Goal: Task Accomplishment & Management: Manage account settings

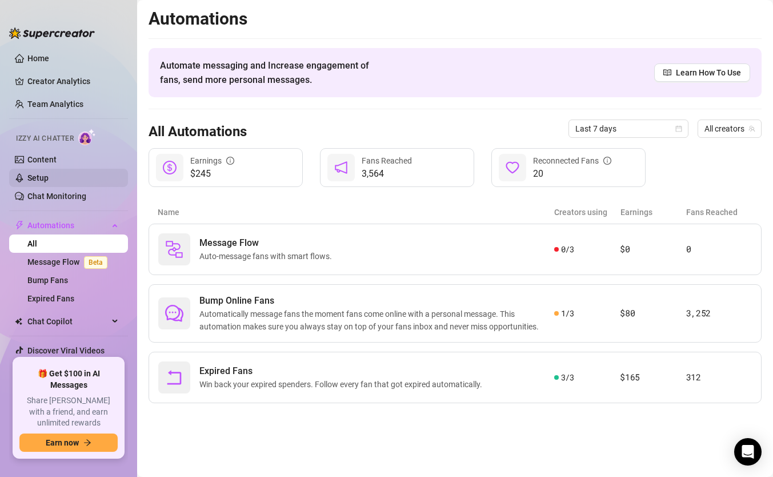
click at [46, 173] on link "Setup" at bounding box center [37, 177] width 21 height 9
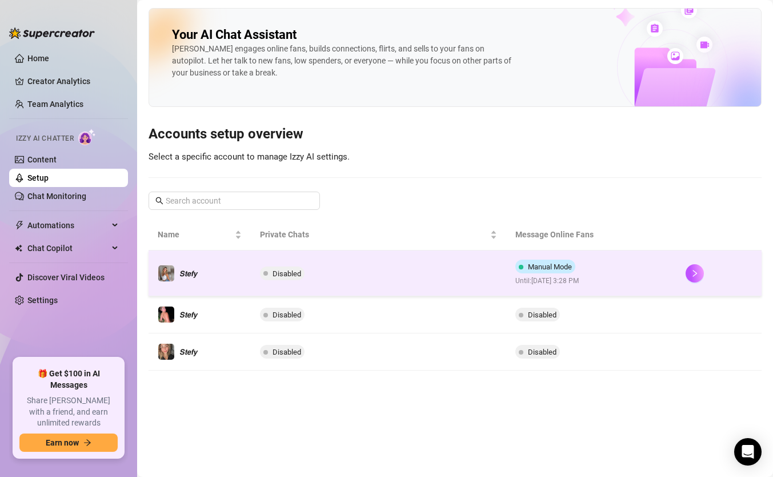
click at [580, 278] on span "Until: [DATE] 3:28 PM" at bounding box center [548, 280] width 65 height 11
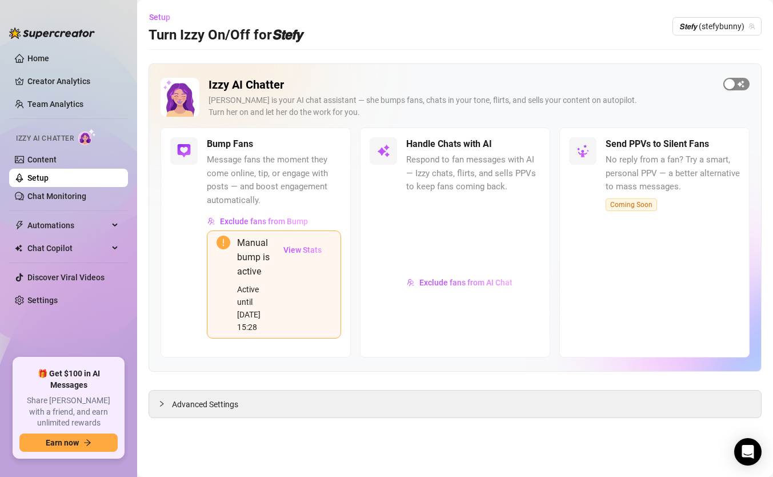
click at [725, 82] on div "button" at bounding box center [730, 84] width 10 height 10
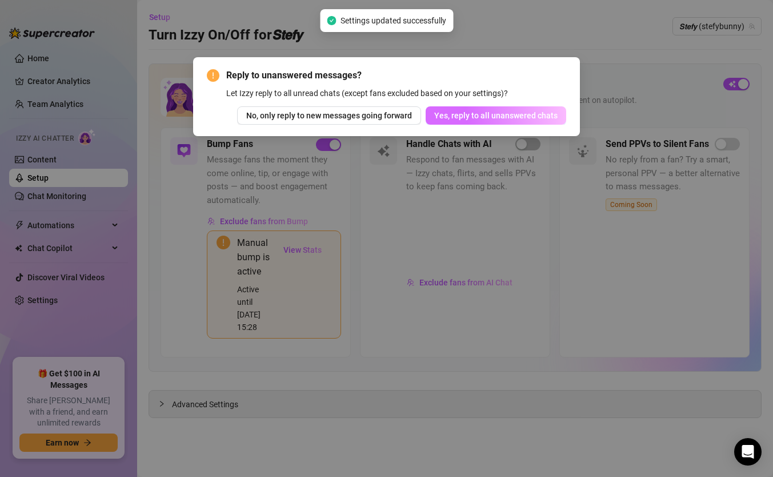
click at [515, 115] on span "Yes, reply to all unanswered chats" at bounding box center [495, 115] width 123 height 9
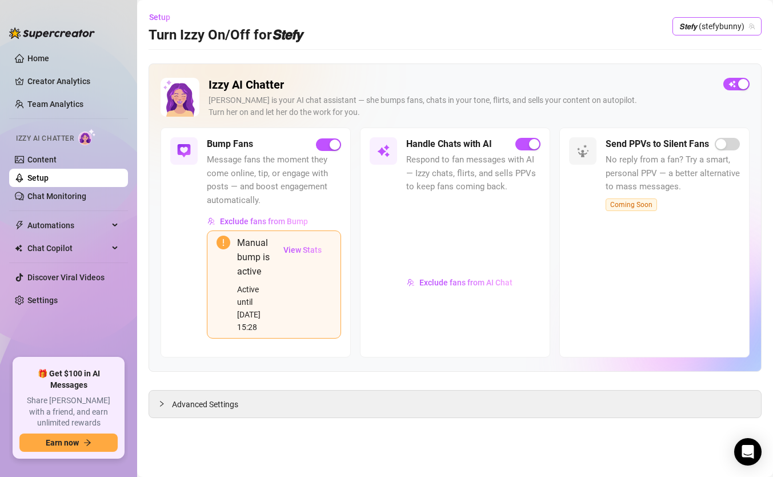
click at [714, 24] on span "𝙎𝙩𝙚𝙛𝙮 (stefybunny)" at bounding box center [717, 26] width 75 height 17
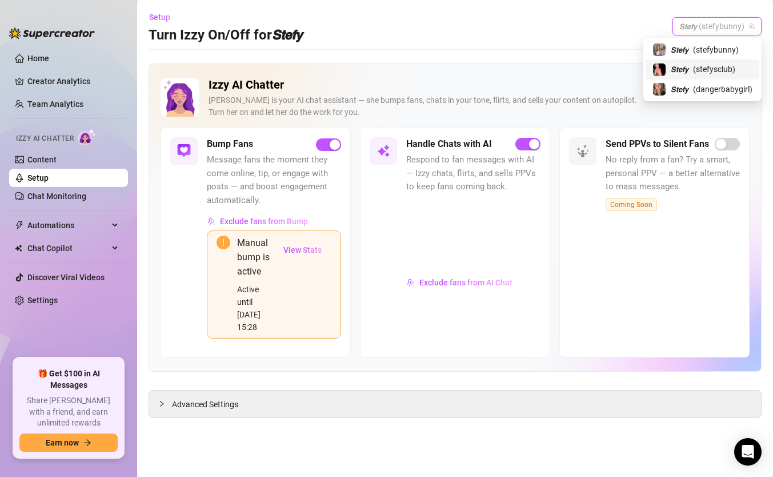
click at [684, 66] on span "𝙎𝙩𝙚𝙛𝙮" at bounding box center [680, 69] width 18 height 13
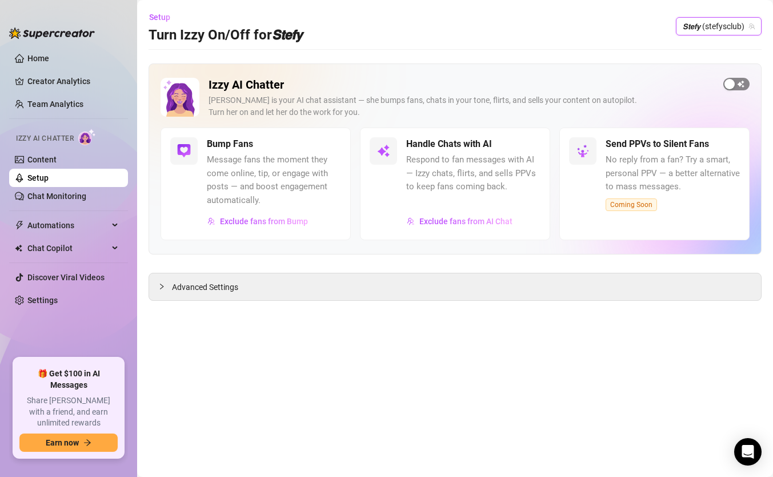
click at [734, 83] on div "button" at bounding box center [730, 84] width 10 height 10
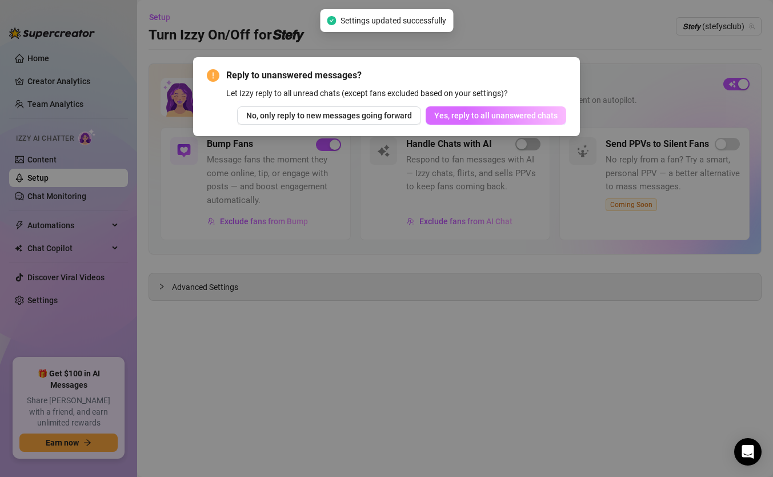
click at [474, 116] on span "Yes, reply to all unanswered chats" at bounding box center [495, 115] width 123 height 9
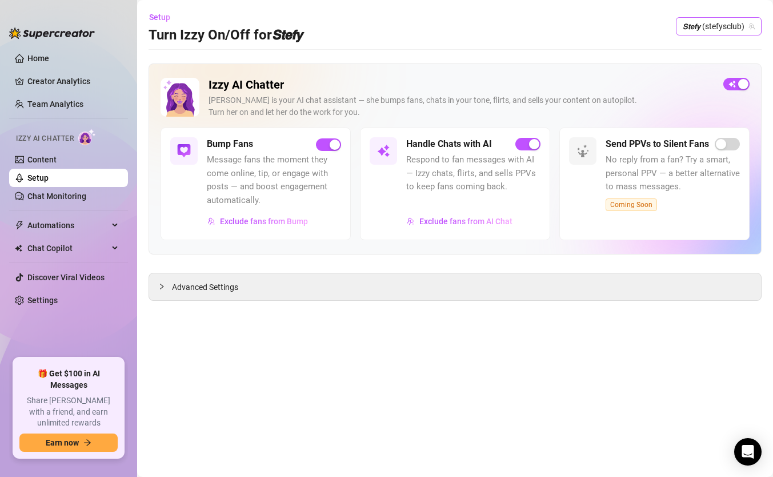
click at [729, 26] on span "𝙎𝙩𝙚𝙛𝙮 (stefysclub)" at bounding box center [719, 26] width 72 height 17
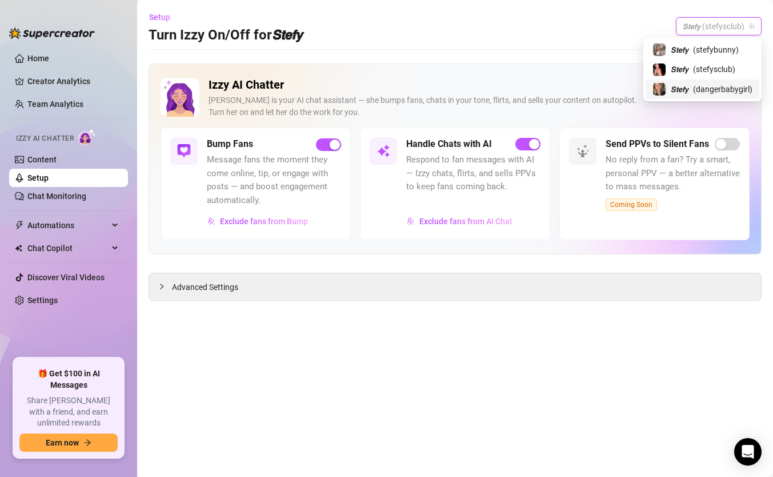
click at [696, 88] on span "( dangerbabygirl )" at bounding box center [722, 89] width 59 height 13
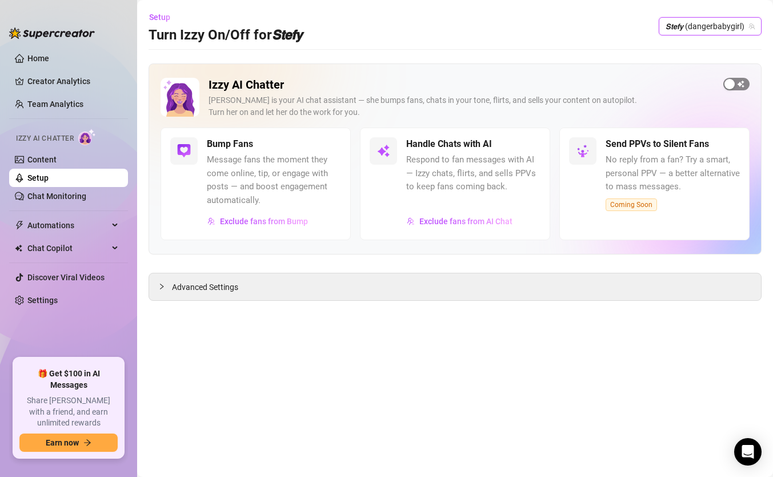
click at [728, 85] on div "button" at bounding box center [730, 84] width 10 height 10
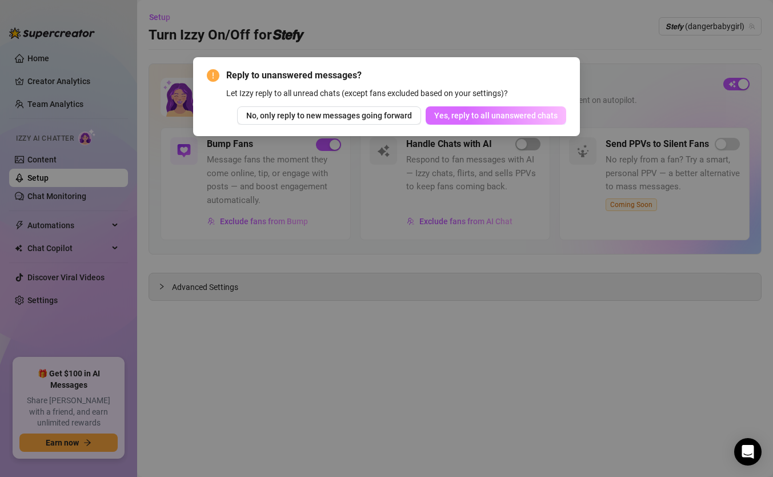
click at [477, 117] on span "Yes, reply to all unanswered chats" at bounding box center [495, 115] width 123 height 9
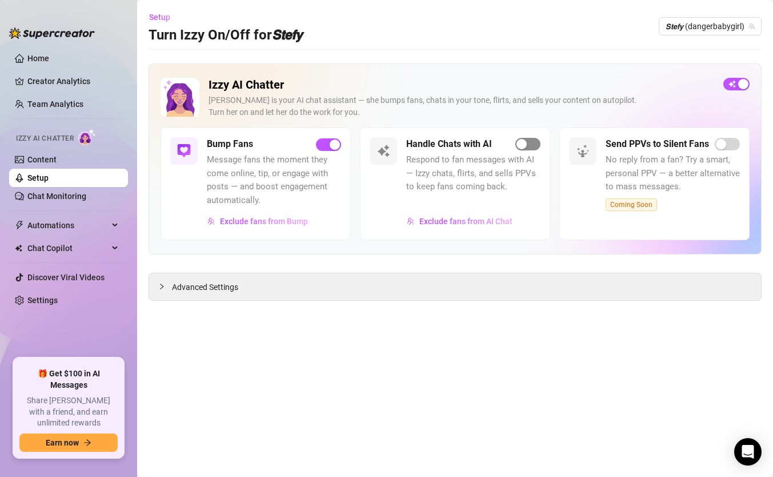
click at [521, 144] on div "button" at bounding box center [522, 144] width 10 height 10
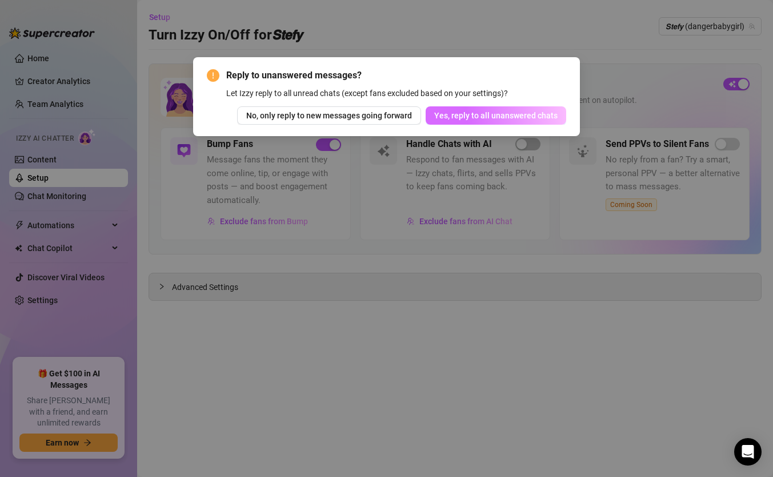
click at [534, 118] on span "Yes, reply to all unanswered chats" at bounding box center [495, 115] width 123 height 9
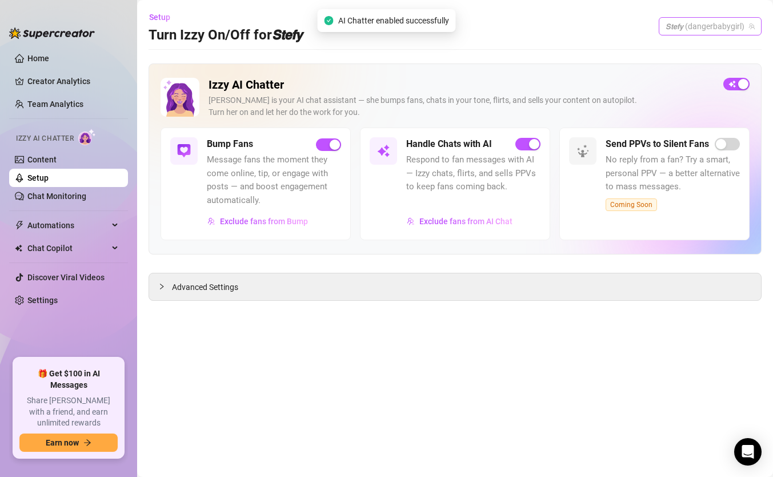
click at [712, 31] on span "𝙎𝙩𝙚𝙛𝙮 (dangerbabygirl)" at bounding box center [710, 26] width 89 height 17
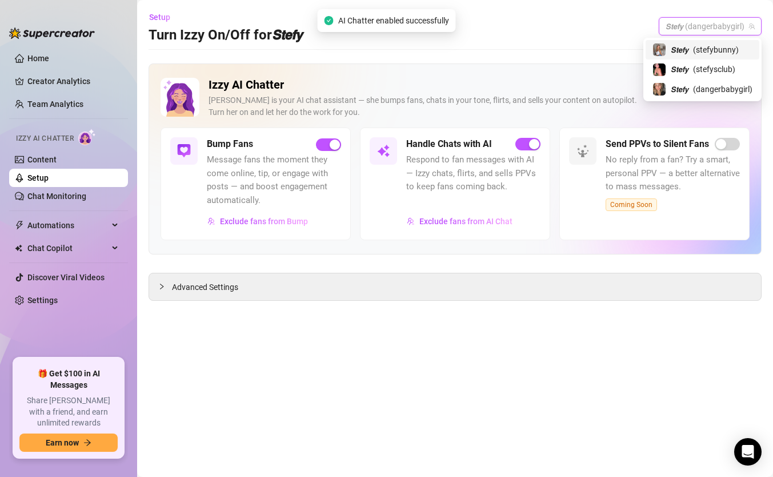
click at [695, 59] on div "𝙎𝙩𝙚𝙛𝙮 ( stefybunny )" at bounding box center [703, 49] width 114 height 19
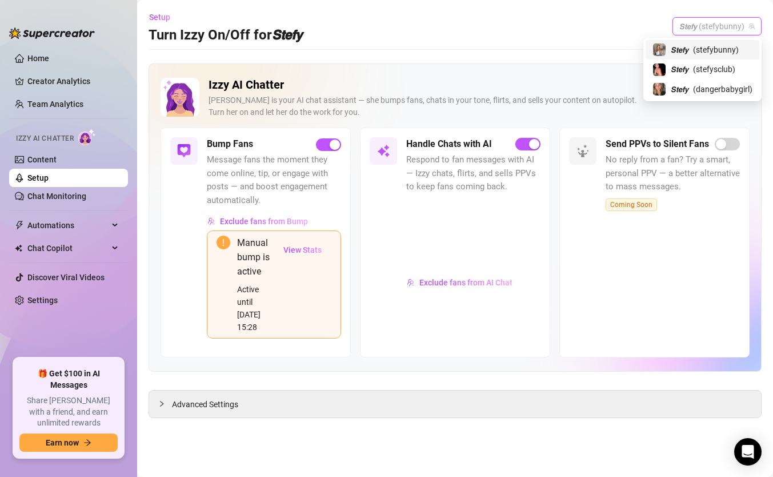
click at [710, 28] on span "𝙎𝙩𝙚𝙛𝙮 (stefybunny)" at bounding box center [717, 26] width 75 height 17
click at [693, 87] on span "( dangerbabygirl )" at bounding box center [722, 89] width 59 height 13
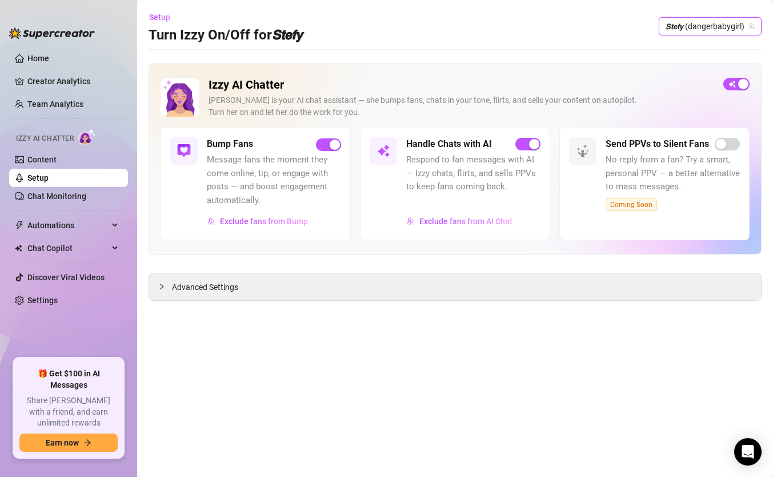
click at [708, 22] on span "𝙎𝙩𝙚𝙛𝙮 (dangerbabygirl)" at bounding box center [710, 26] width 89 height 17
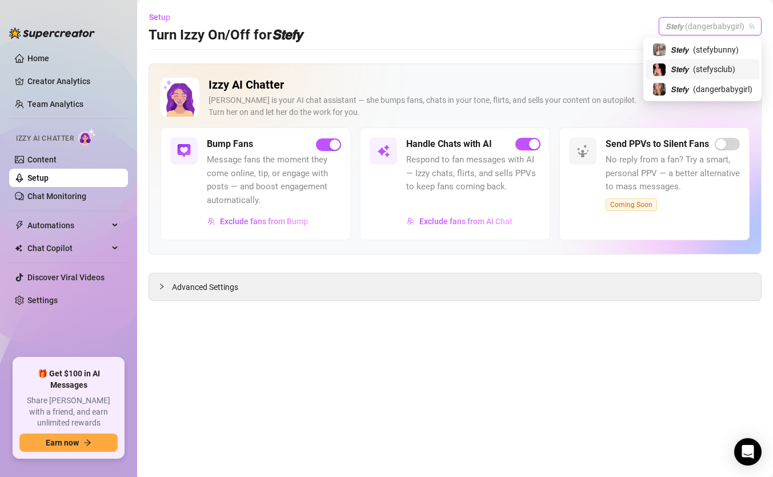
click at [688, 66] on div "𝙎𝙩𝙚𝙛𝙮 ( stefysclub )" at bounding box center [703, 69] width 100 height 14
